Goal: Task Accomplishment & Management: Use online tool/utility

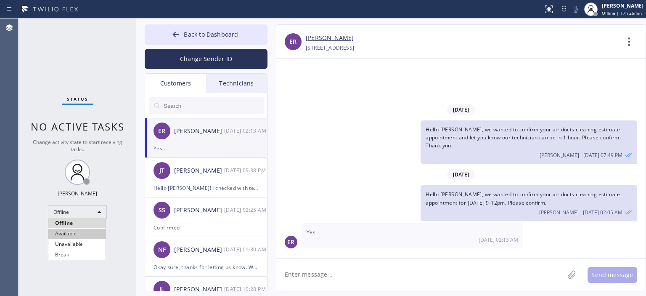
click at [76, 235] on li "Available" at bounding box center [76, 233] width 57 height 10
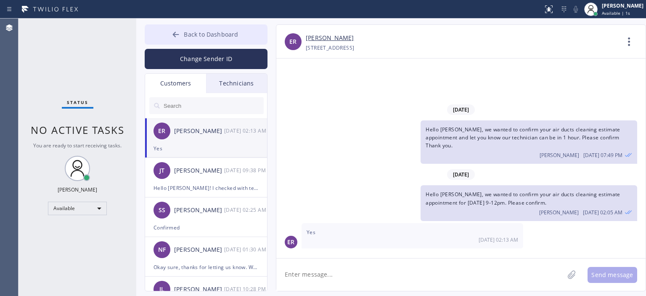
click at [179, 33] on icon at bounding box center [176, 34] width 8 height 8
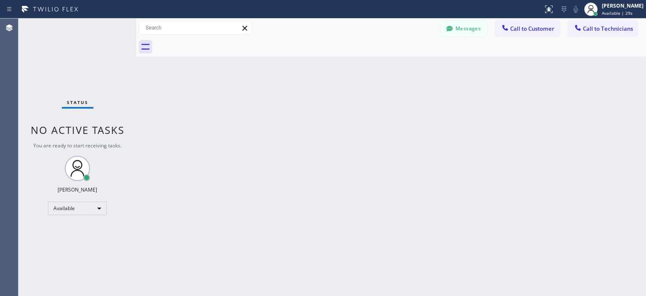
click at [268, 185] on div "Back to Dashboard Change Sender ID Customers Technicians ER [PERSON_NAME] [DATE…" at bounding box center [391, 157] width 510 height 277
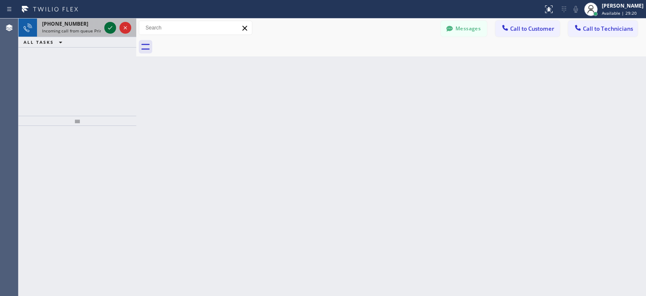
click at [111, 28] on icon at bounding box center [110, 28] width 10 height 10
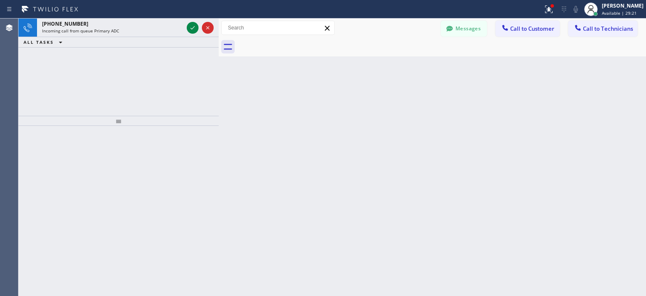
drag, startPoint x: 135, startPoint y: 35, endPoint x: 219, endPoint y: 38, distance: 83.3
click at [219, 38] on div at bounding box center [219, 157] width 0 height 277
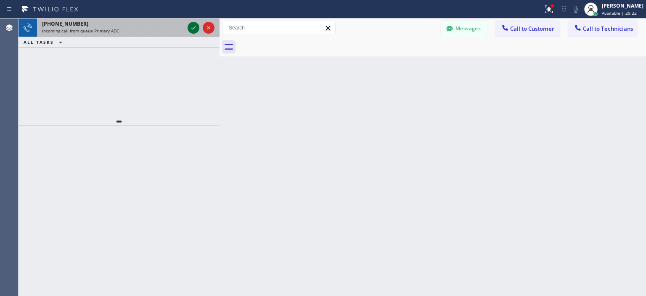
click at [193, 25] on icon at bounding box center [193, 28] width 10 height 10
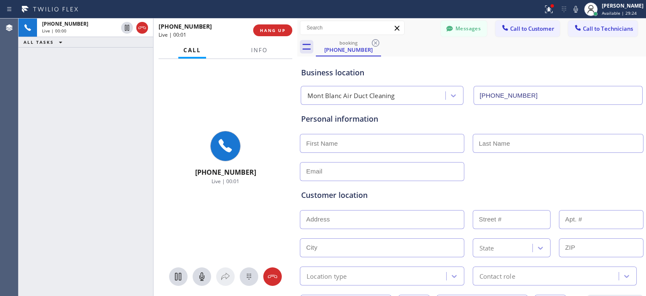
type input "[PHONE_NUMBER]"
drag, startPoint x: 220, startPoint y: 46, endPoint x: 298, endPoint y: 51, distance: 77.5
click at [297, 51] on div at bounding box center [297, 157] width 0 height 277
